Goal: Transaction & Acquisition: Obtain resource

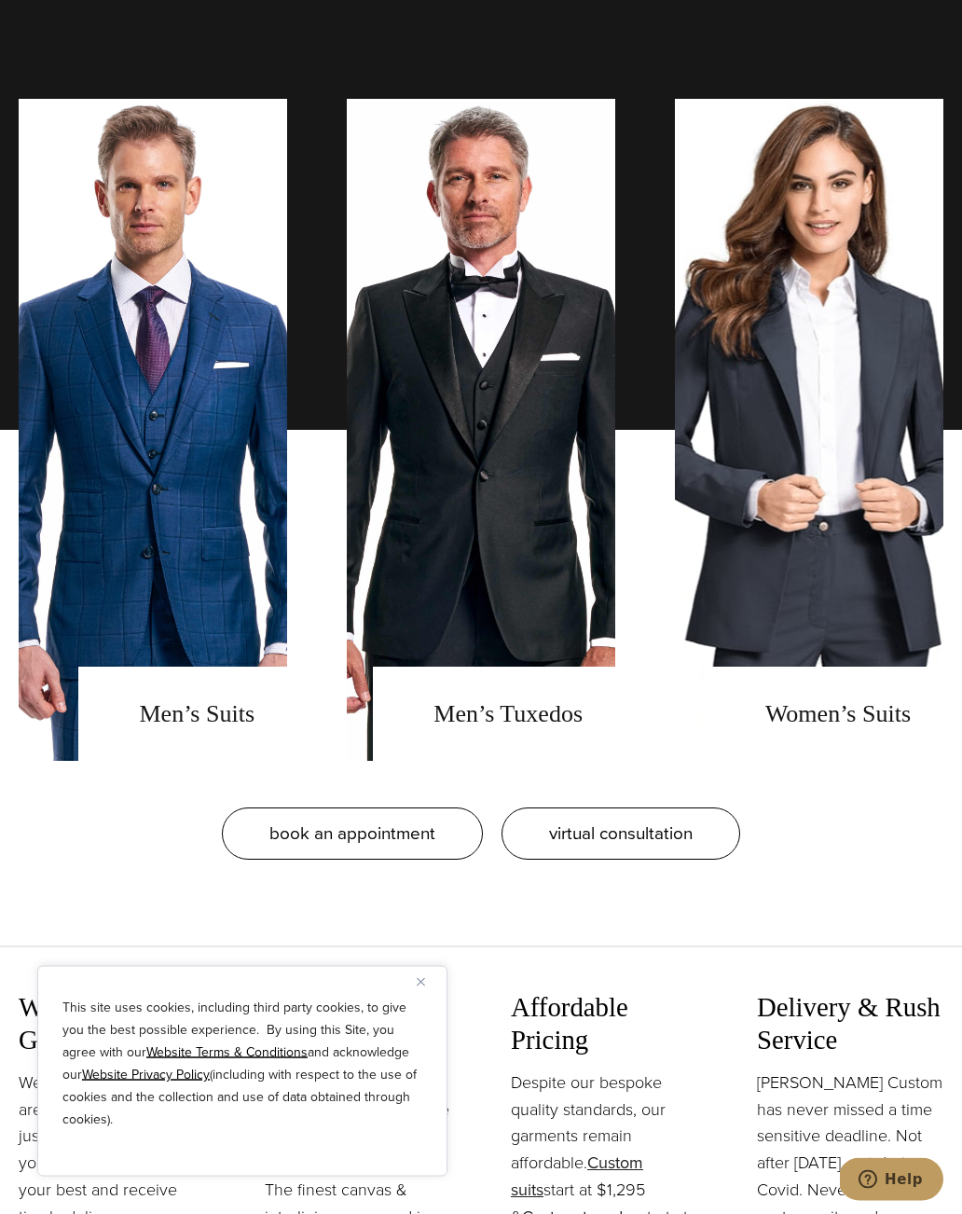
scroll to position [1868, 0]
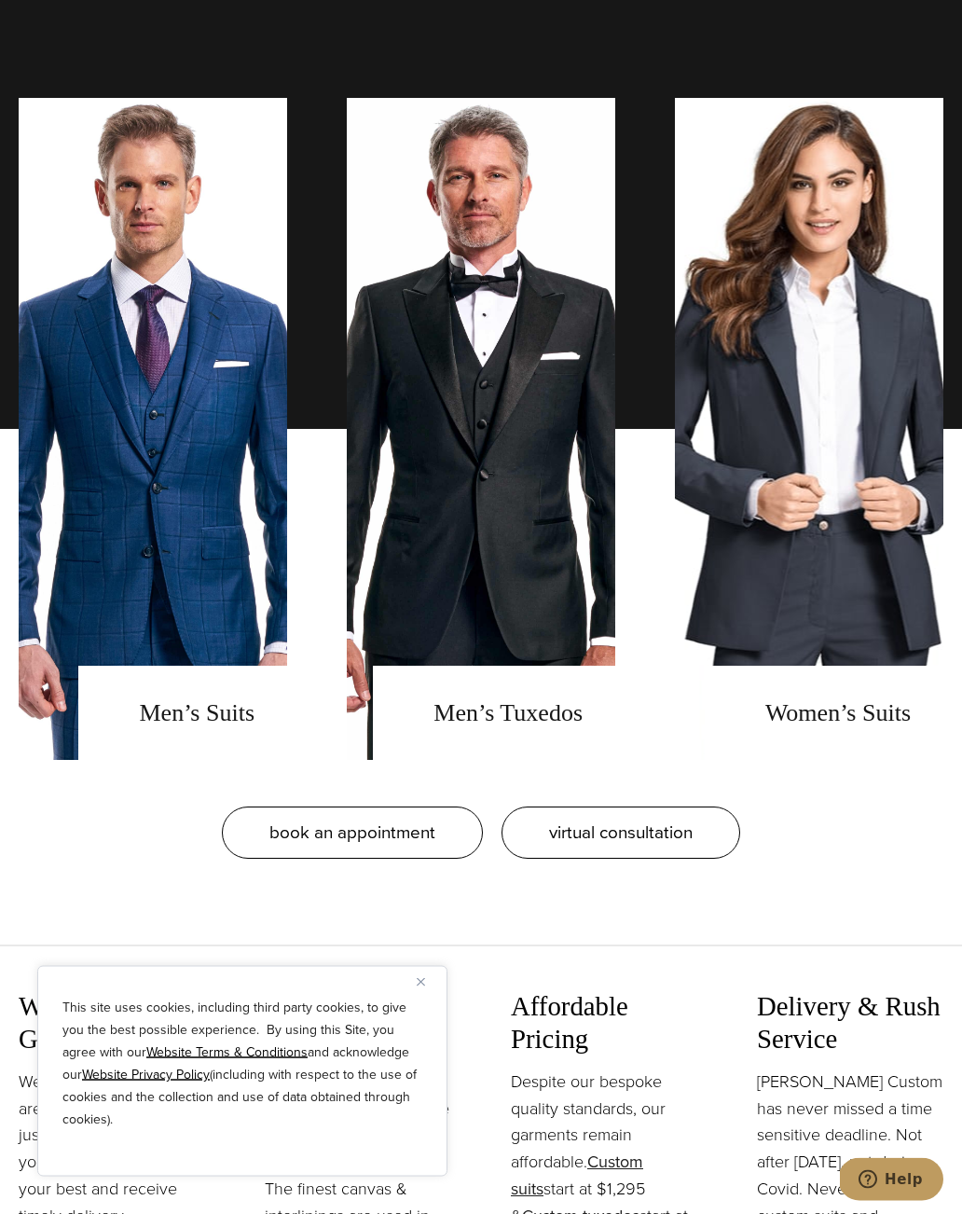
click at [212, 557] on link "men's suits" at bounding box center [153, 430] width 268 height 662
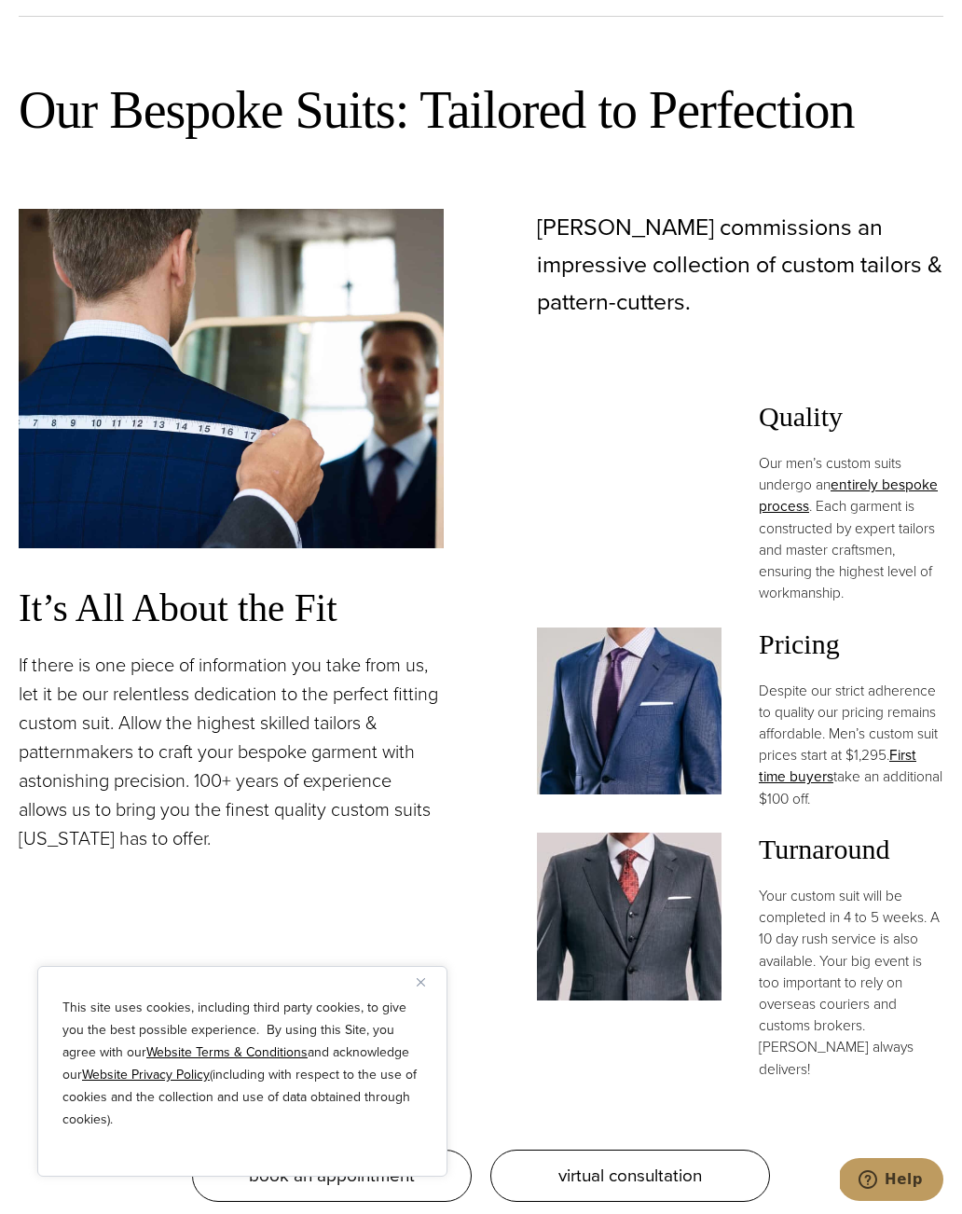
scroll to position [1593, 0]
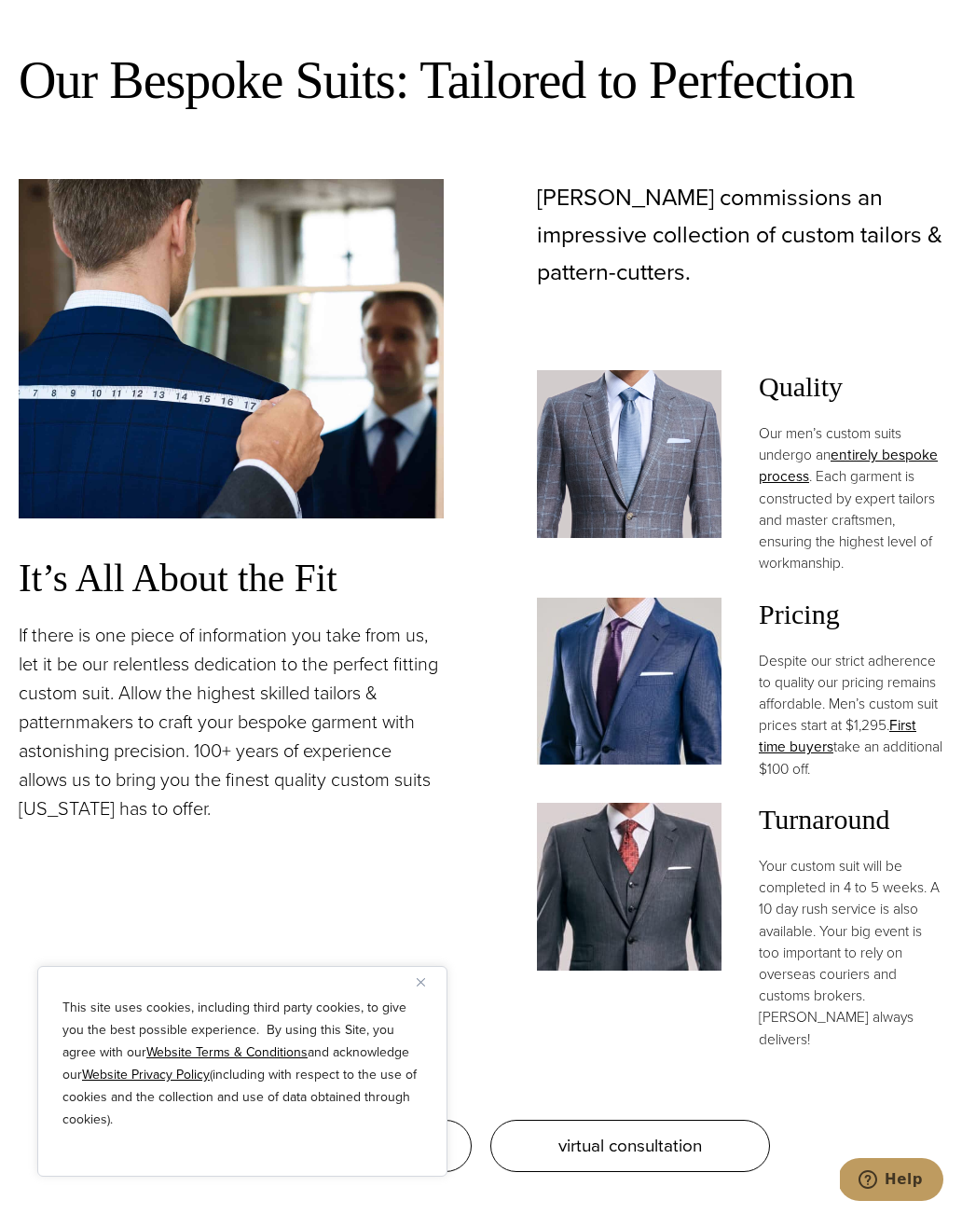
click at [664, 674] on img at bounding box center [629, 682] width 185 height 168
click at [826, 598] on h3 "Pricing" at bounding box center [851, 615] width 185 height 34
click at [905, 714] on link "First time buyers" at bounding box center [838, 735] width 158 height 43
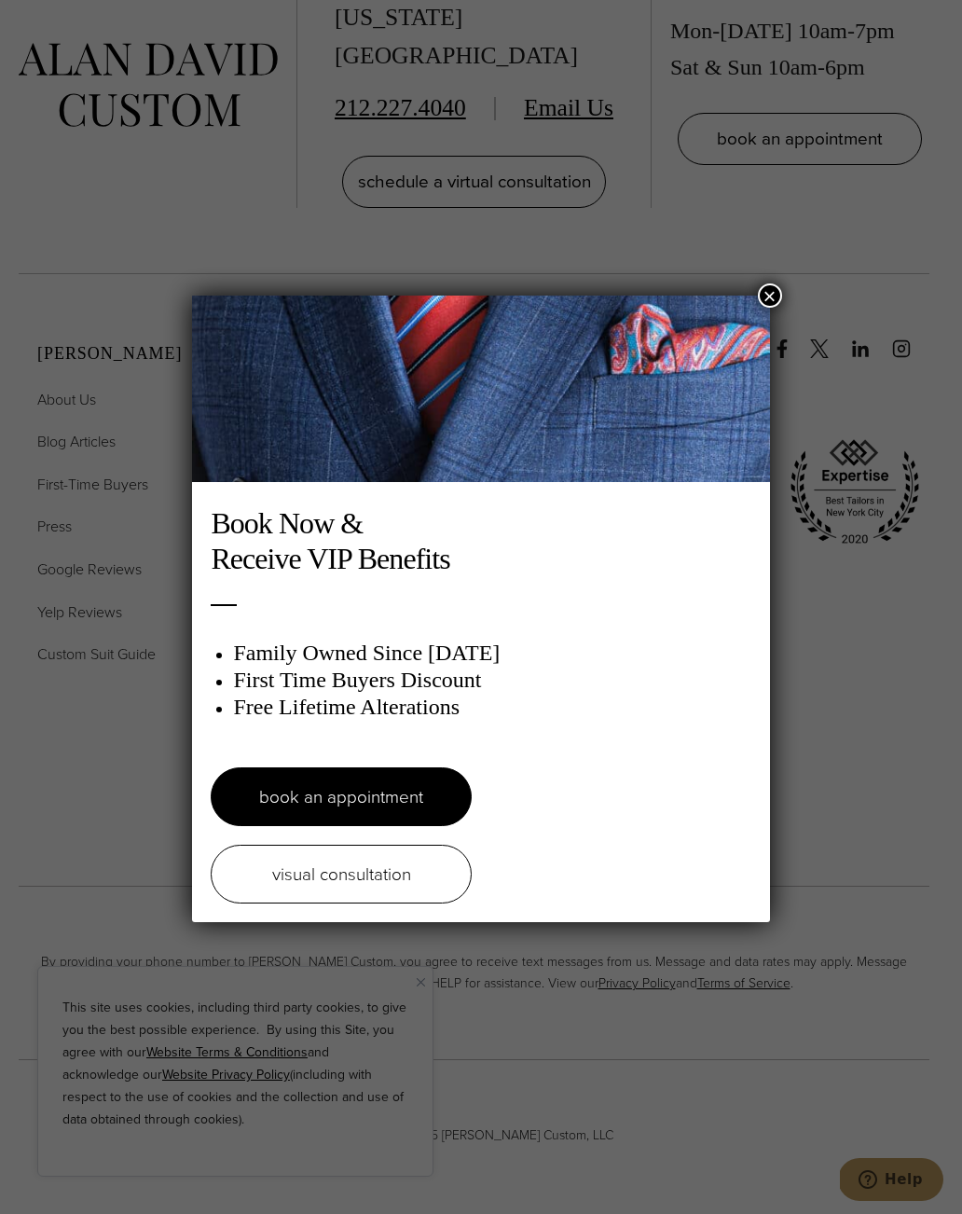
scroll to position [5094, 0]
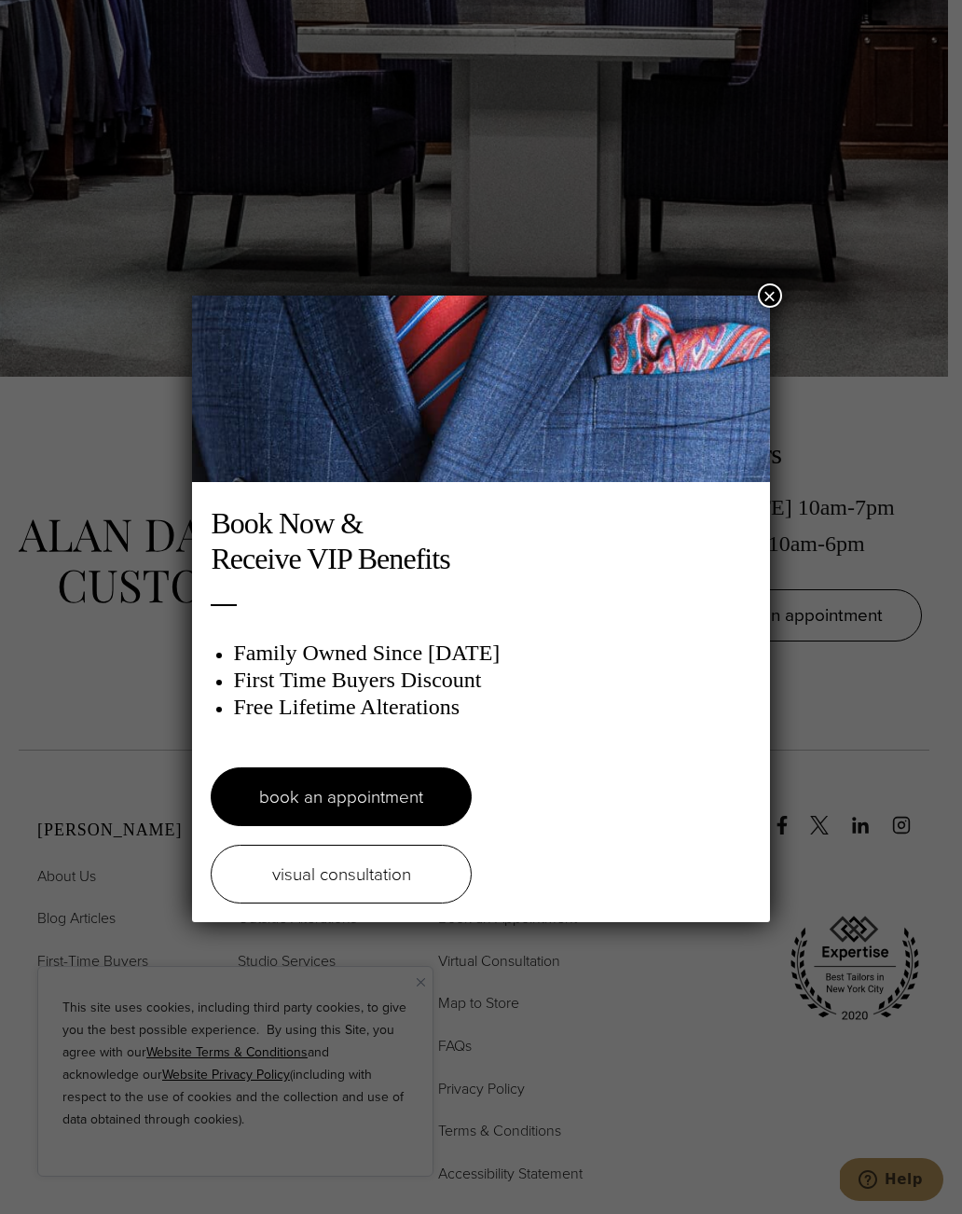
click at [754, 305] on img at bounding box center [480, 389] width 577 height 186
